Goal: Transaction & Acquisition: Subscribe to service/newsletter

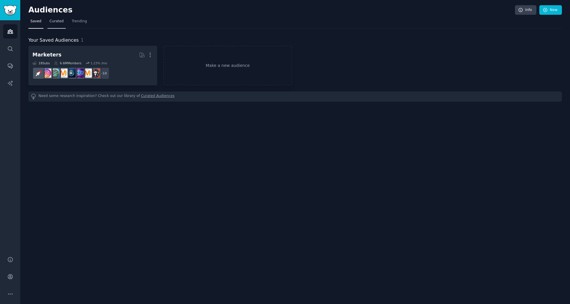
click at [56, 23] on span "Curated" at bounding box center [57, 21] width 14 height 5
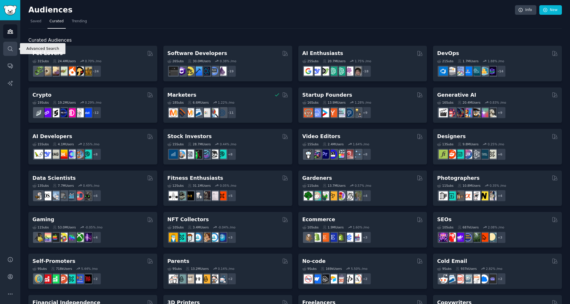
click at [10, 52] on icon "Sidebar" at bounding box center [10, 49] width 6 height 6
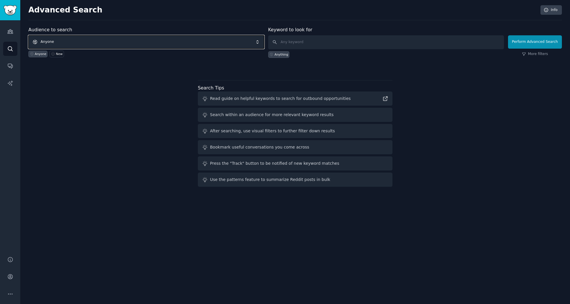
click at [90, 41] on span "Anyone" at bounding box center [146, 41] width 236 height 13
click at [316, 41] on input "text" at bounding box center [386, 42] width 236 height 14
type input "restaurant"
click button "Perform Advanced Search" at bounding box center [535, 41] width 54 height 13
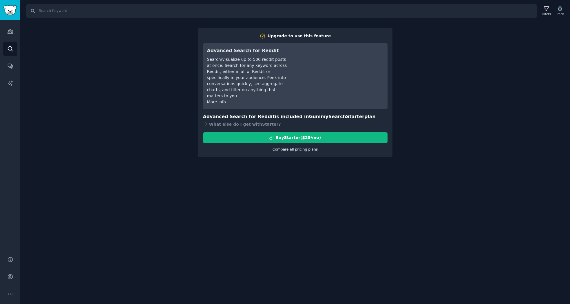
click at [306, 148] on link "Compare all pricing plans" at bounding box center [295, 150] width 45 height 4
